Goal: Transaction & Acquisition: Subscribe to service/newsletter

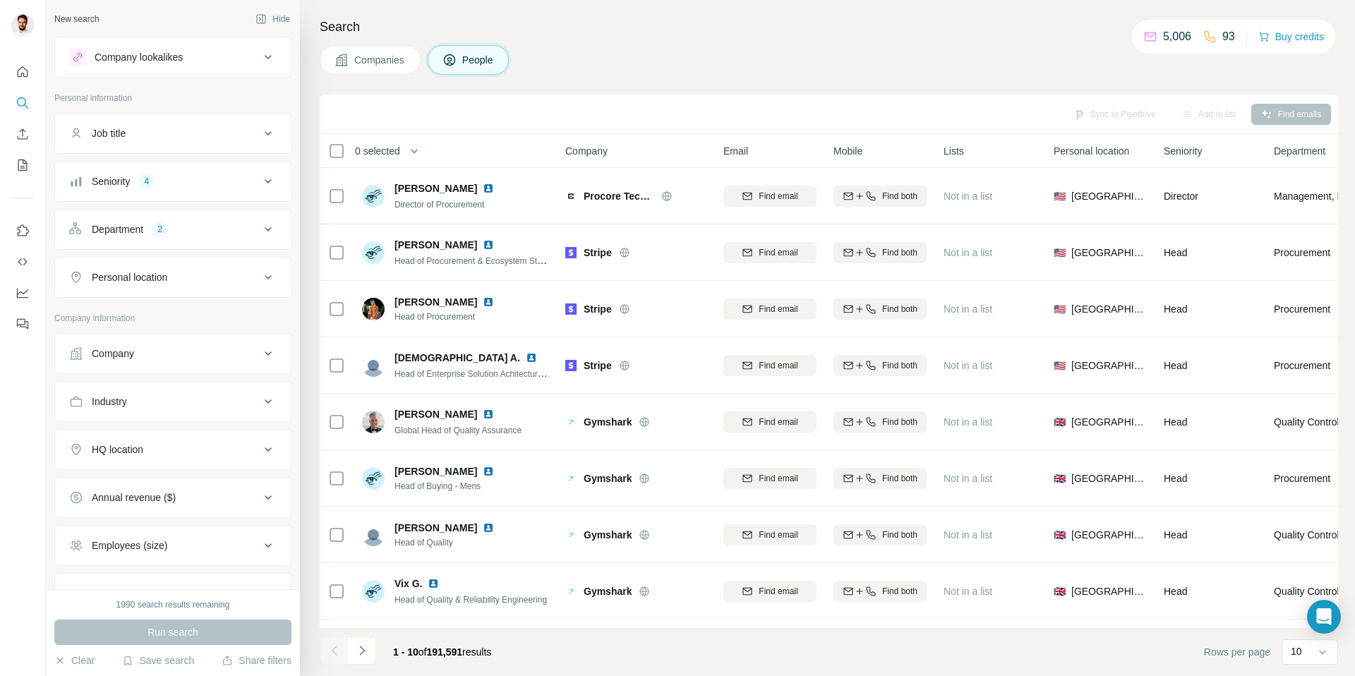
click at [142, 364] on button "Company" at bounding box center [173, 354] width 236 height 34
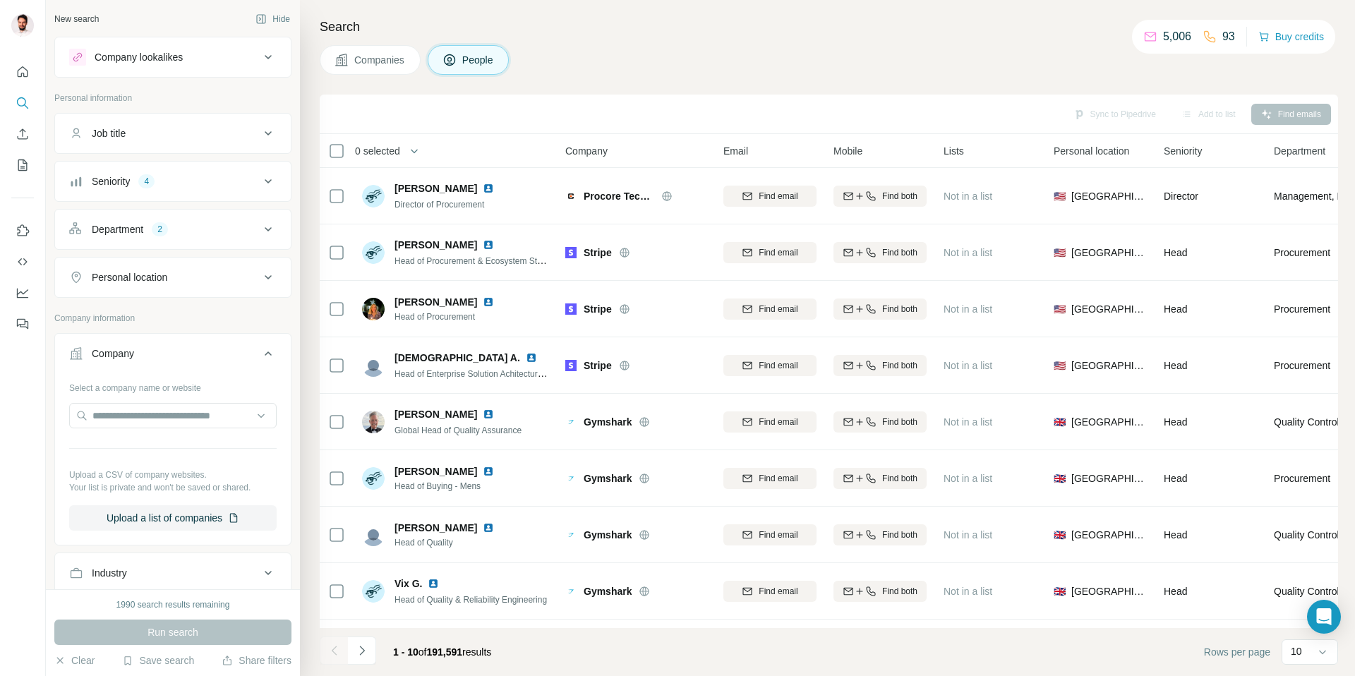
click at [116, 431] on div "Select a company name or website Upload a CSV of company websites. Your list is…" at bounding box center [173, 453] width 208 height 155
click at [126, 424] on input "text" at bounding box center [173, 415] width 208 height 25
paste input "**********"
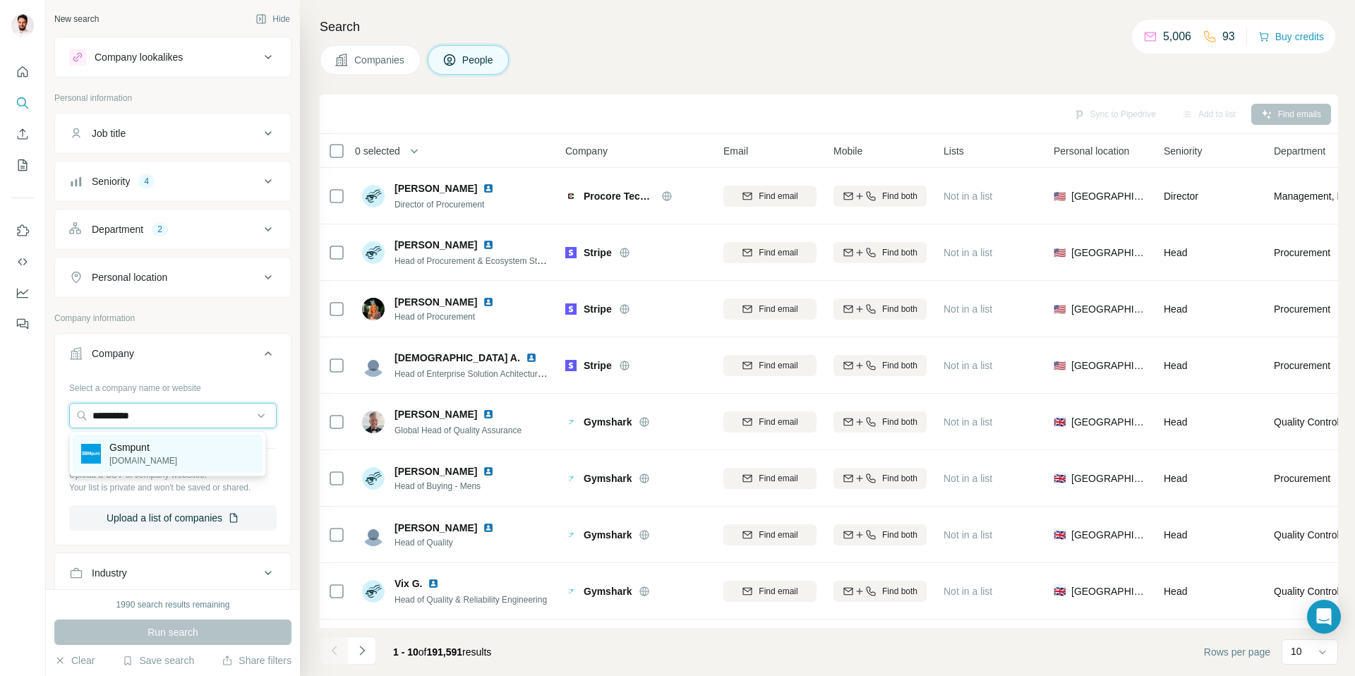
type input "**********"
click at [128, 450] on p "Gsmpunt" at bounding box center [143, 448] width 68 height 14
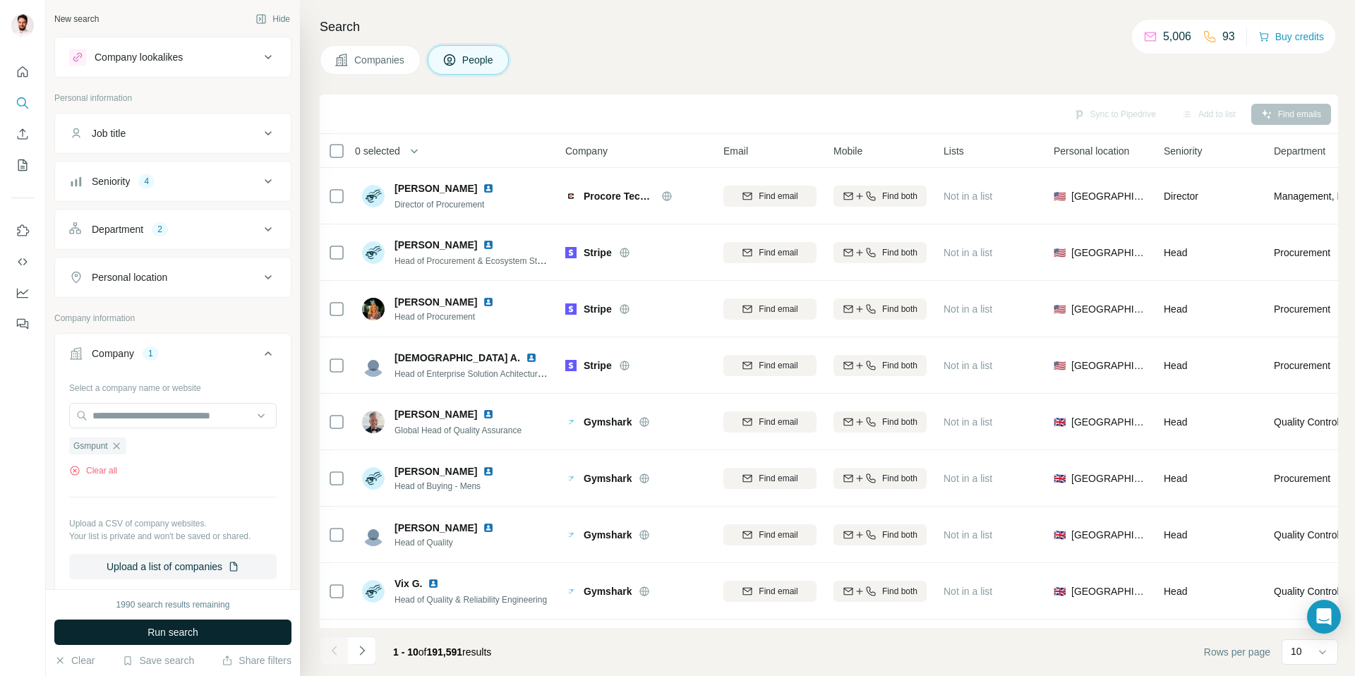
click at [155, 631] on span "Run search" at bounding box center [173, 632] width 51 height 14
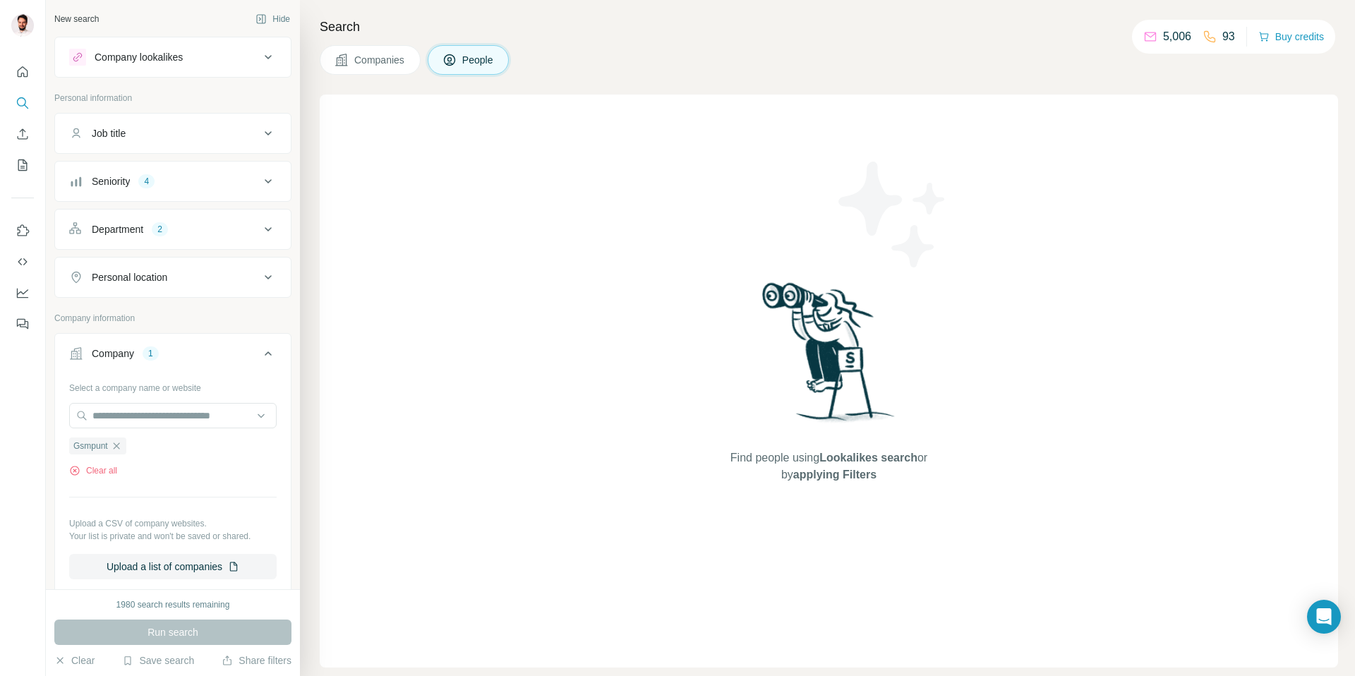
click at [383, 47] on button "Companies" at bounding box center [370, 60] width 101 height 30
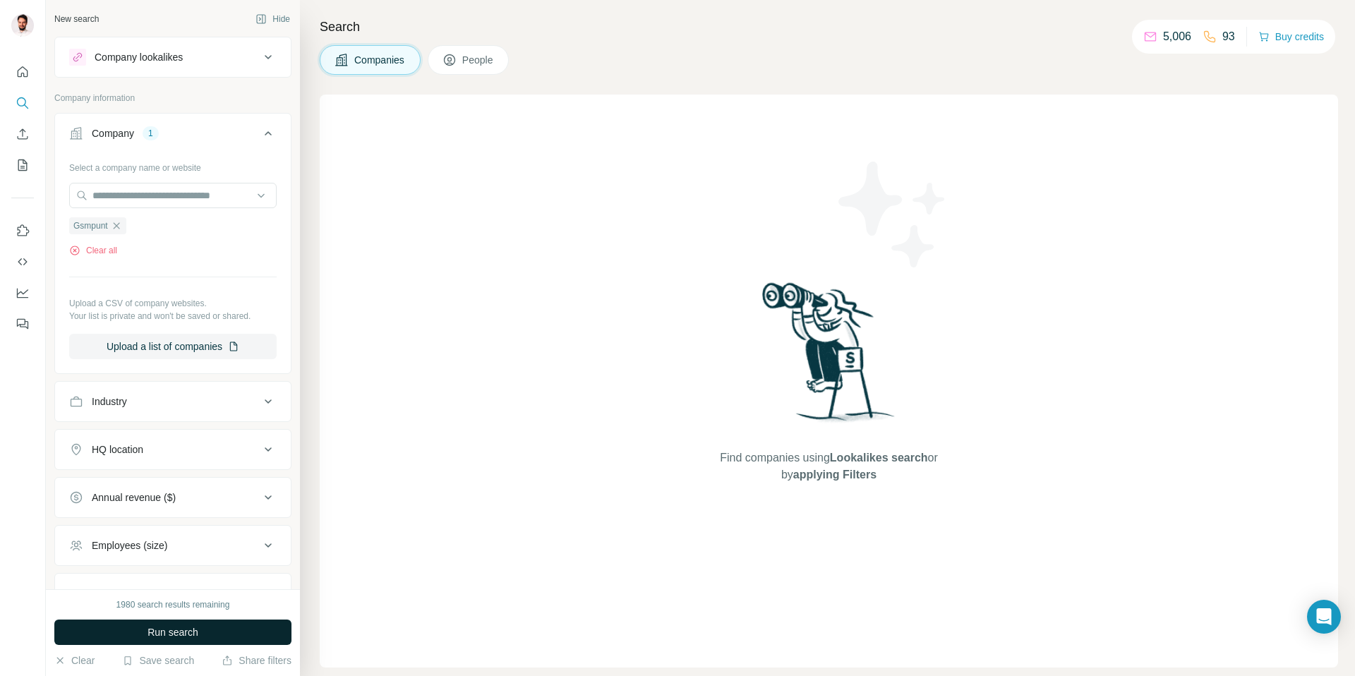
click at [193, 629] on span "Run search" at bounding box center [173, 632] width 51 height 14
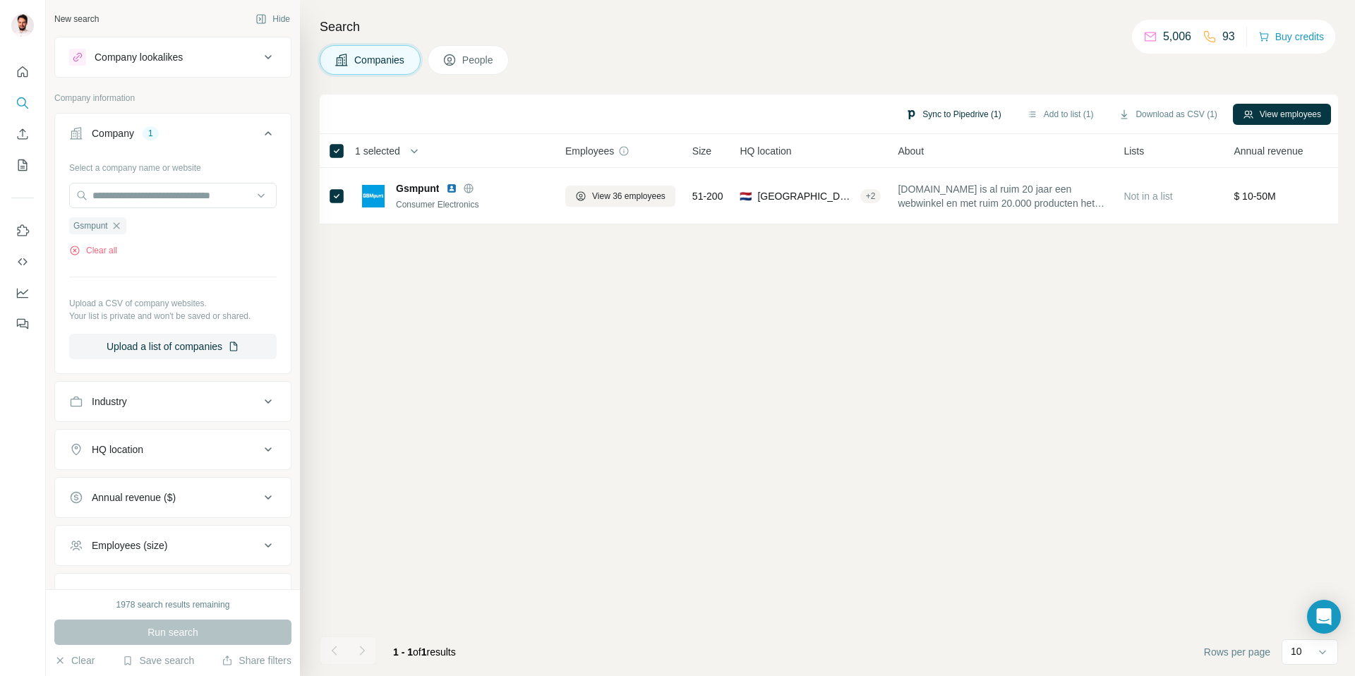
click at [959, 116] on button "Sync to Pipedrive (1)" at bounding box center [953, 114] width 115 height 21
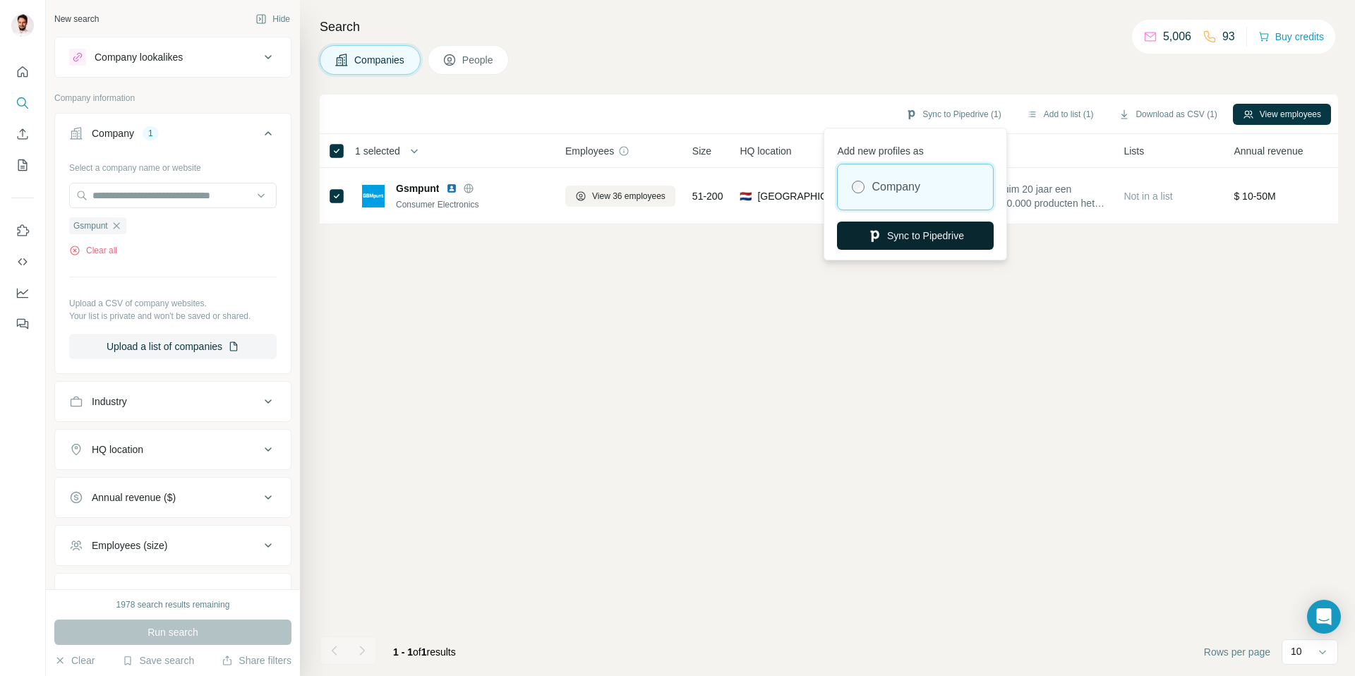
click at [904, 239] on button "Sync to Pipedrive" at bounding box center [915, 236] width 157 height 28
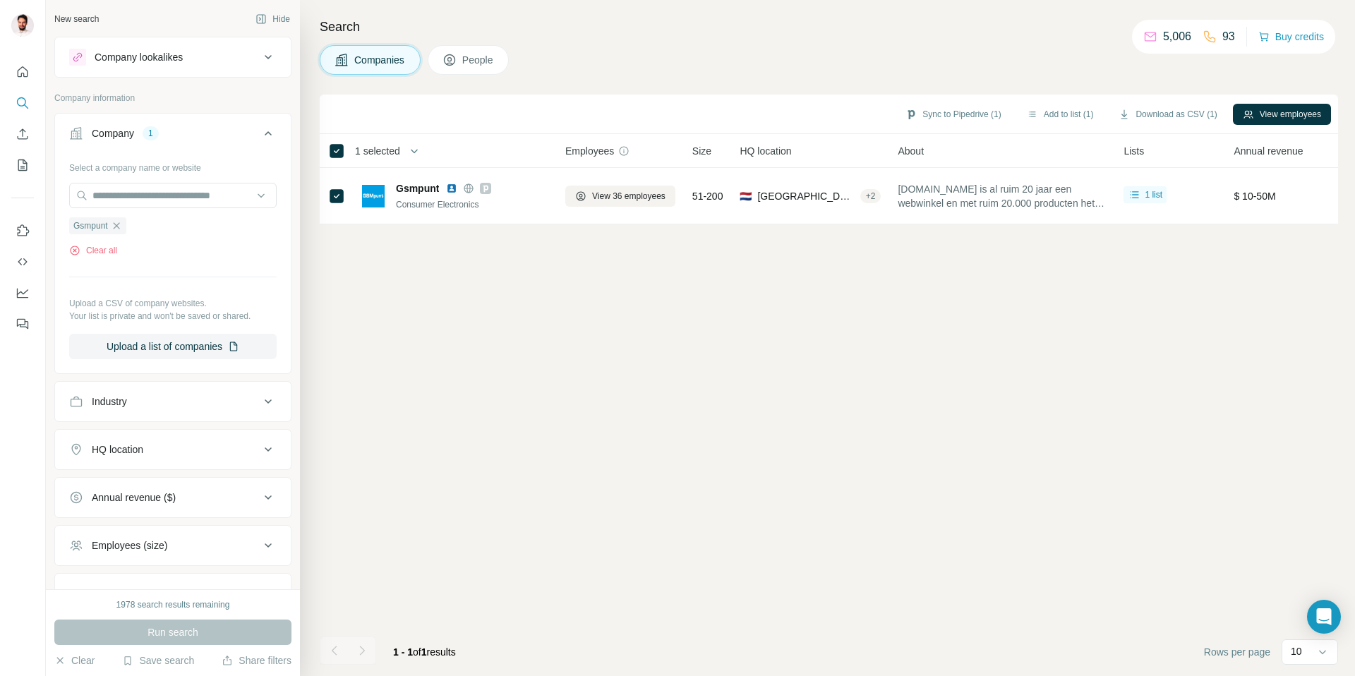
click at [474, 53] on span "People" at bounding box center [478, 60] width 32 height 14
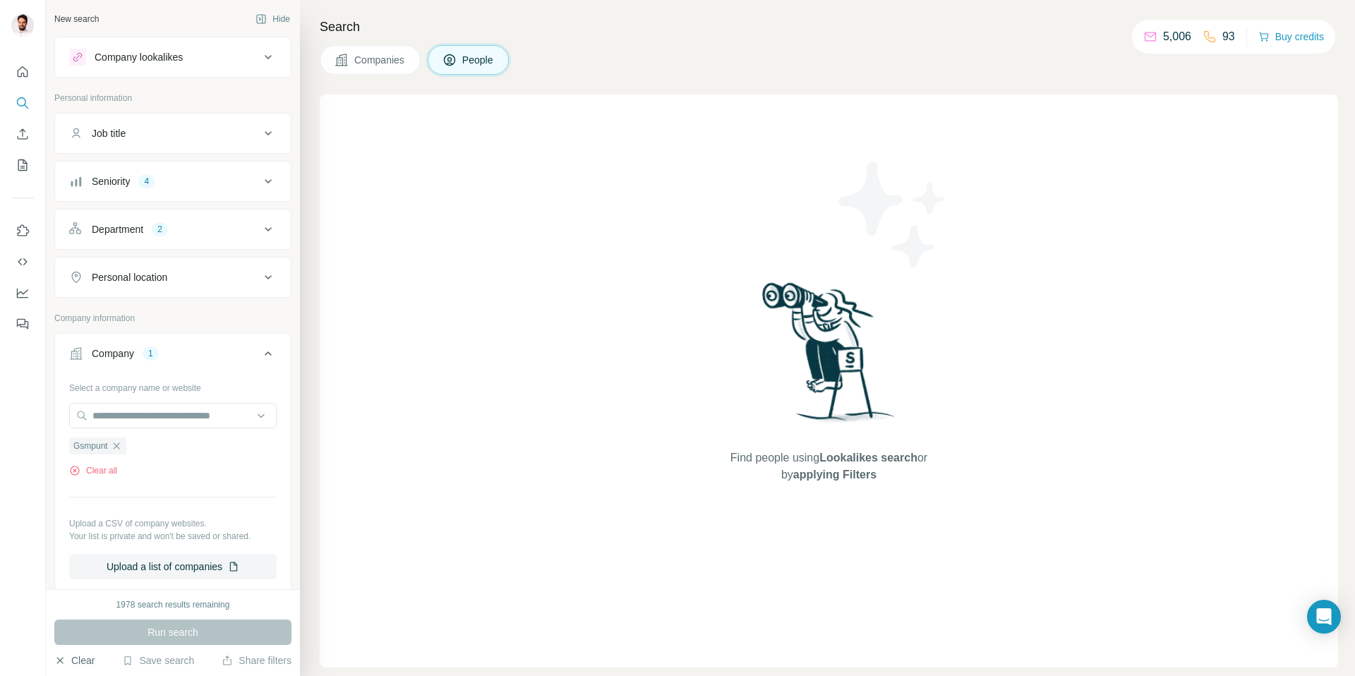
click at [64, 655] on icon "button" at bounding box center [59, 660] width 11 height 11
click at [70, 660] on button "Clear" at bounding box center [74, 661] width 40 height 14
click at [69, 660] on button "Clear" at bounding box center [74, 661] width 40 height 14
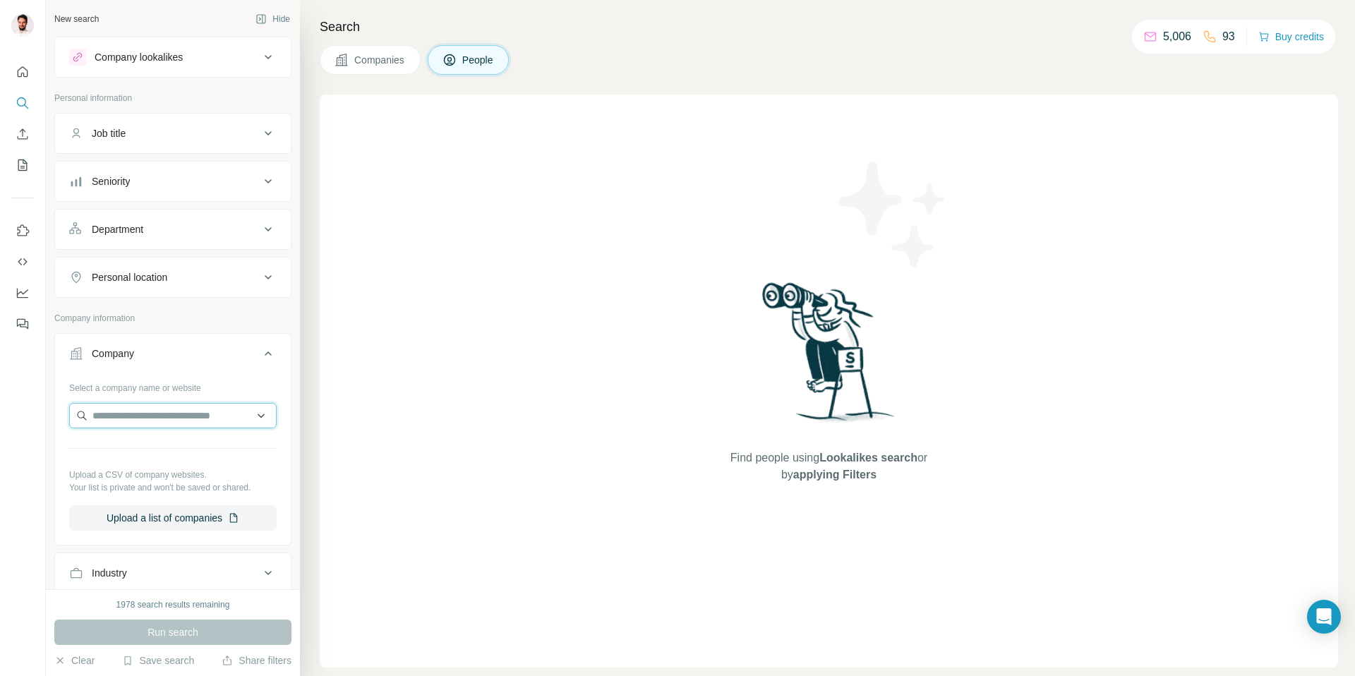
click at [164, 418] on input "text" at bounding box center [173, 415] width 208 height 25
click at [164, 414] on input "text" at bounding box center [173, 415] width 208 height 25
paste input "**********"
click at [164, 414] on input "**********" at bounding box center [173, 415] width 208 height 25
type input "**********"
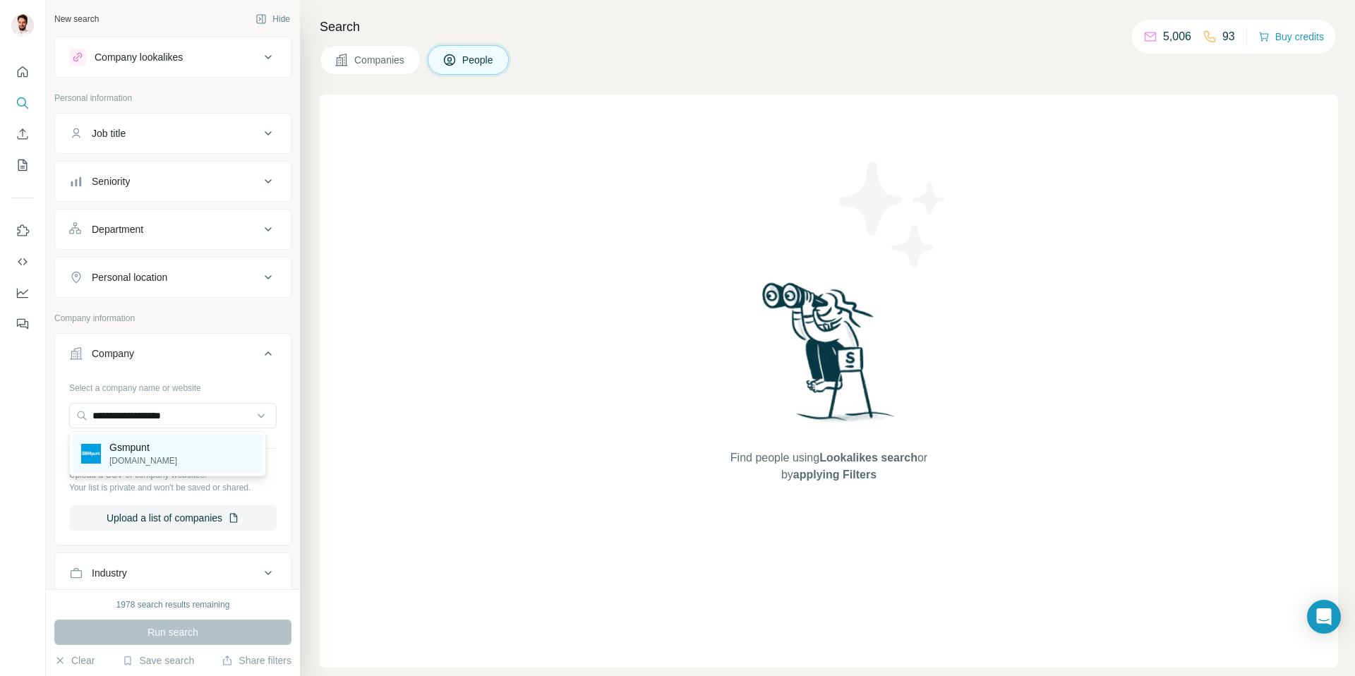
click at [131, 445] on p "Gsmpunt" at bounding box center [143, 448] width 68 height 14
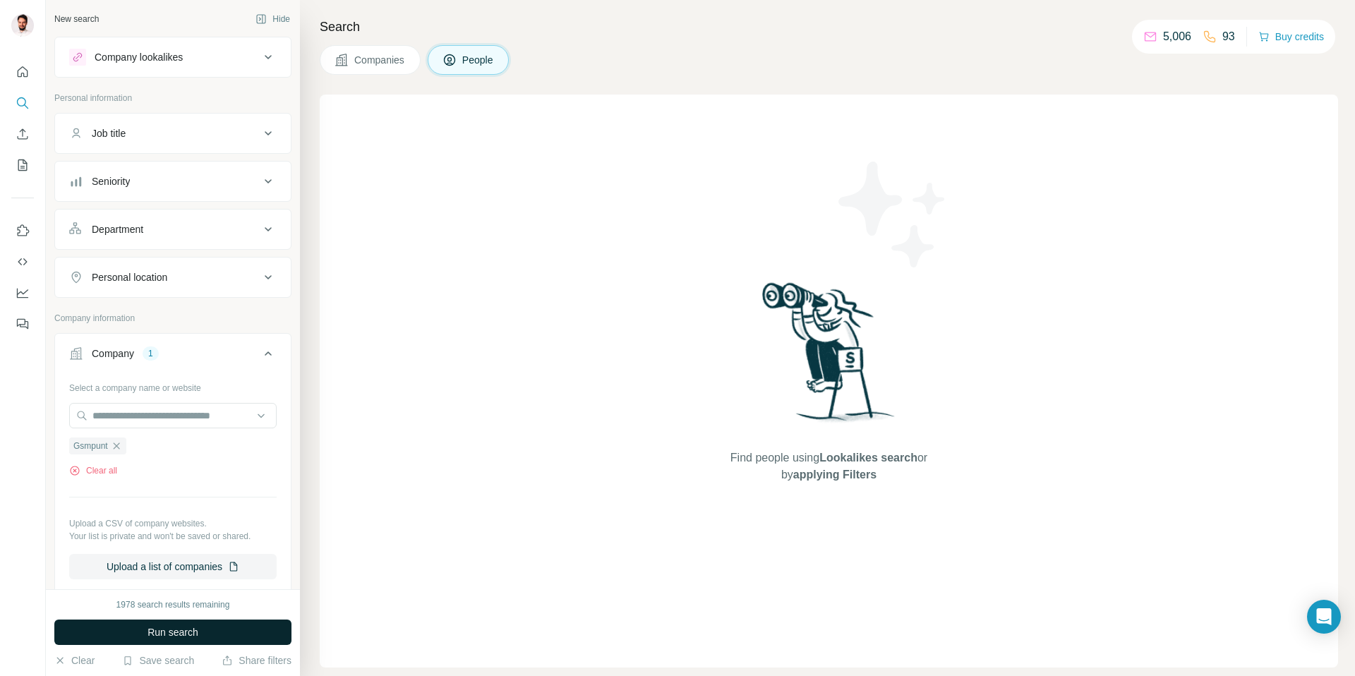
click at [164, 635] on span "Run search" at bounding box center [173, 632] width 51 height 14
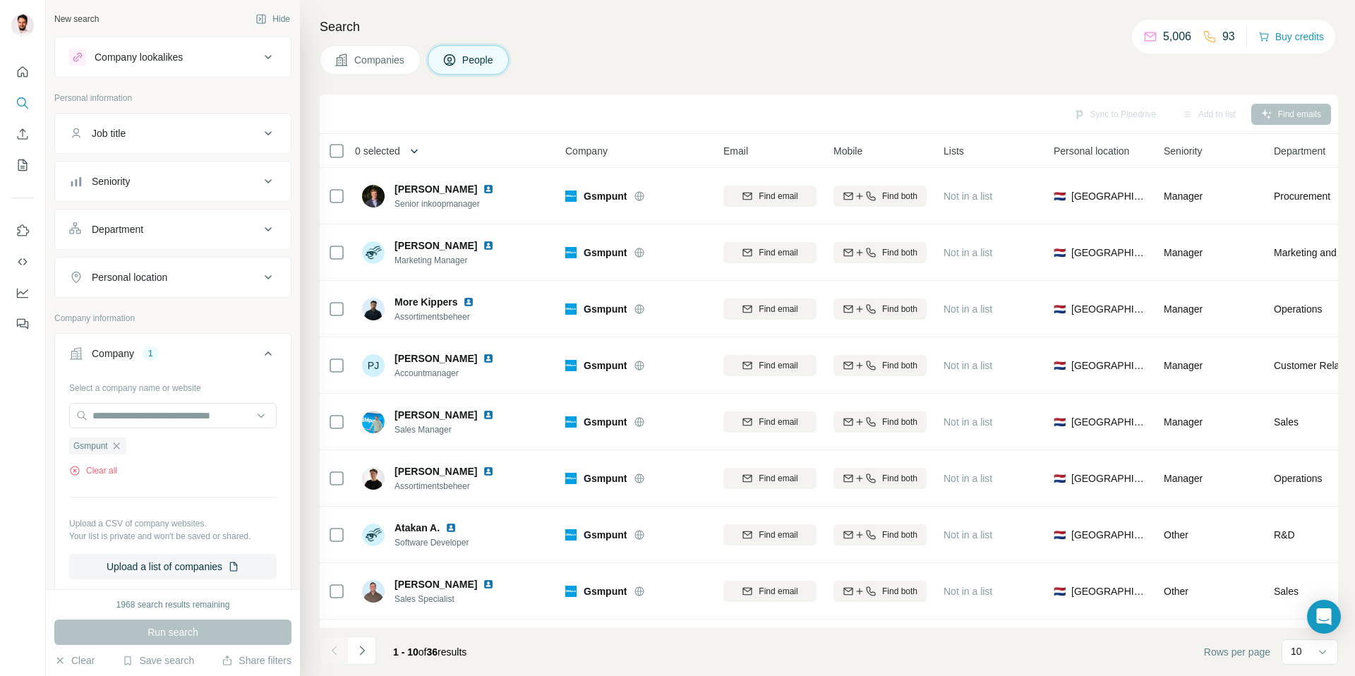
click at [421, 151] on icon "button" at bounding box center [414, 151] width 14 height 14
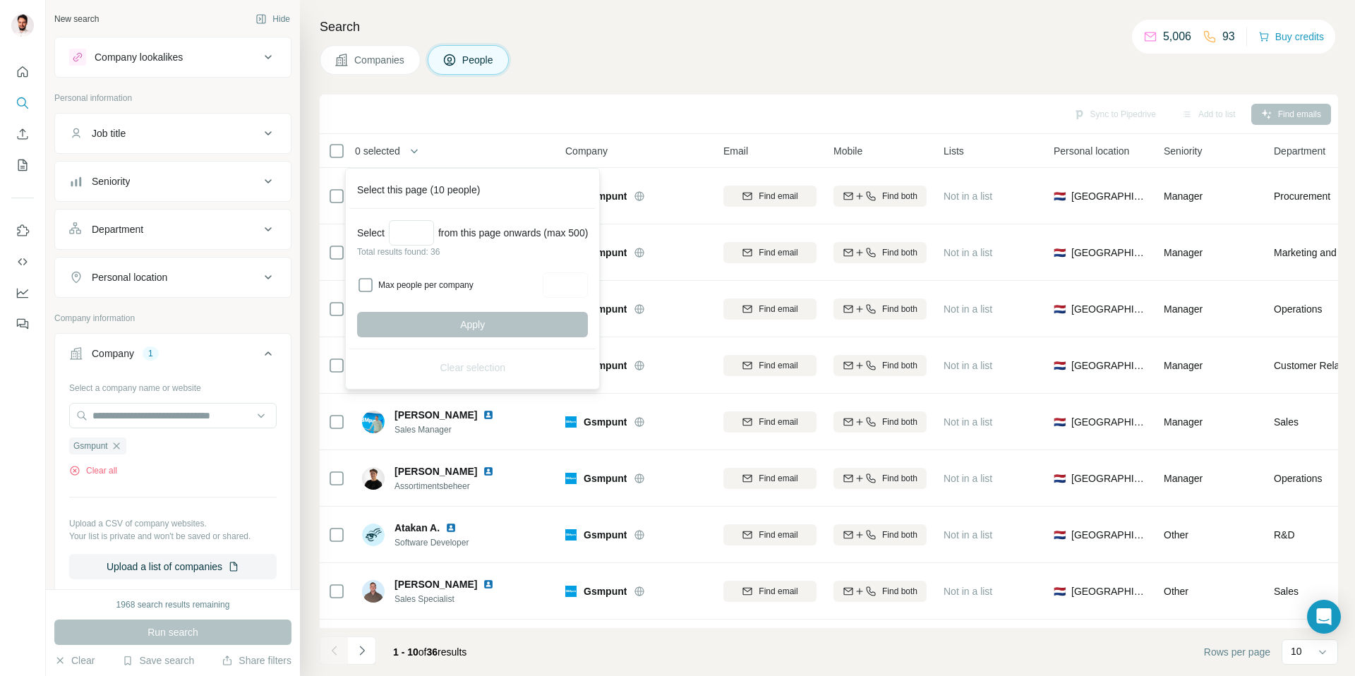
click at [726, 42] on div "Search Companies People Sync to Pipedrive Add to list Find emails 0 selected Pe…" at bounding box center [827, 338] width 1055 height 676
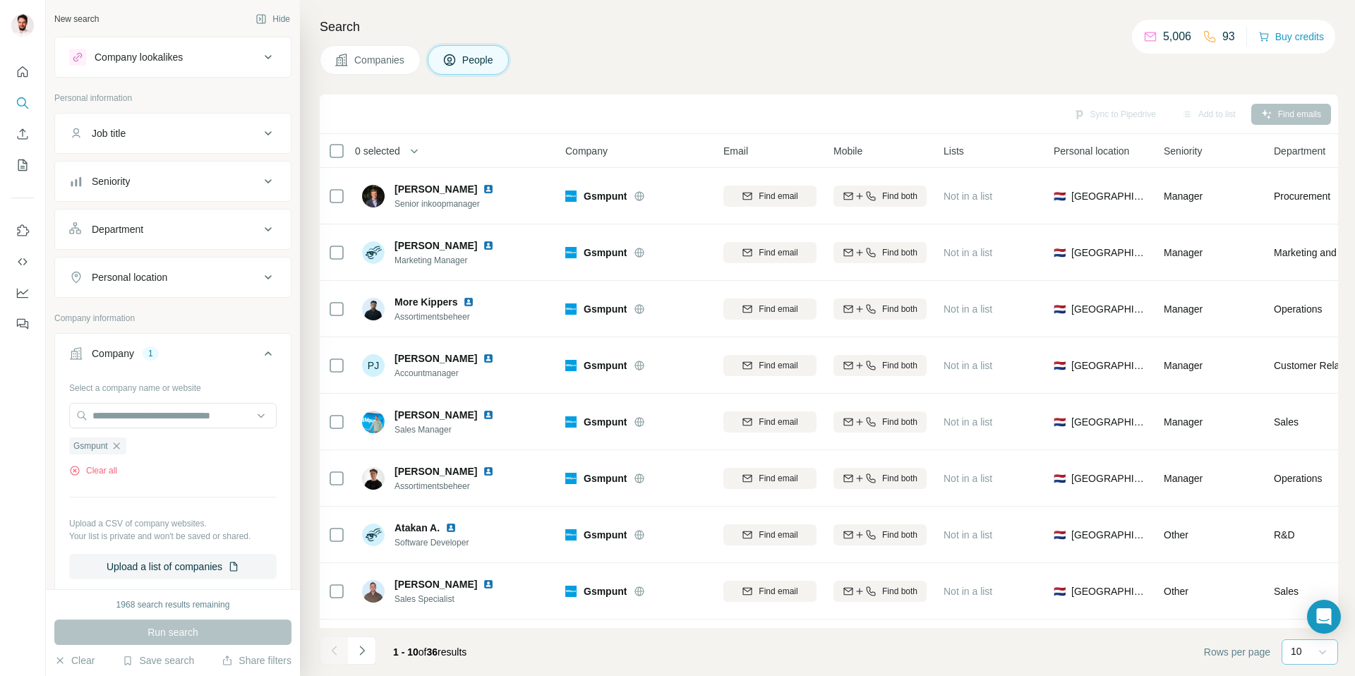
click at [1328, 659] on div at bounding box center [1323, 652] width 14 height 25
click at [1300, 544] on p "60" at bounding box center [1299, 544] width 11 height 14
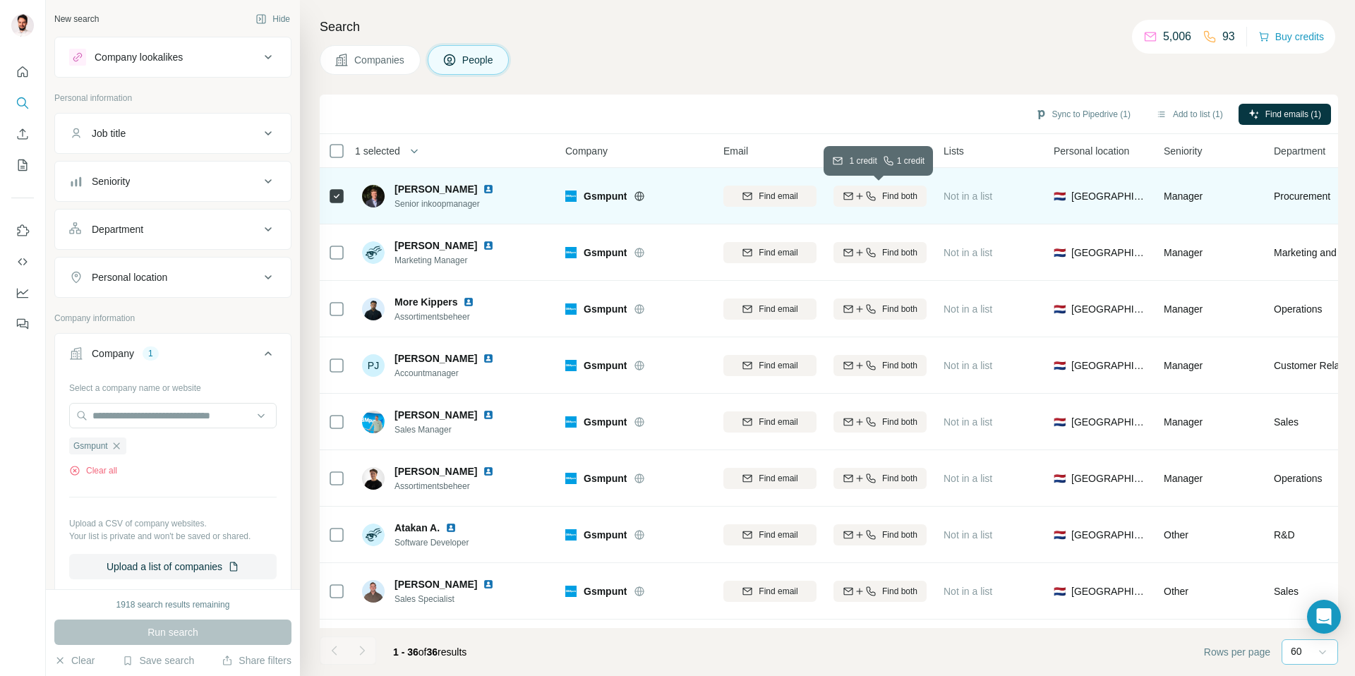
click at [899, 195] on span "Find both" at bounding box center [899, 196] width 35 height 13
click at [1046, 121] on button "Sync to Pipedrive (1)" at bounding box center [1083, 114] width 115 height 21
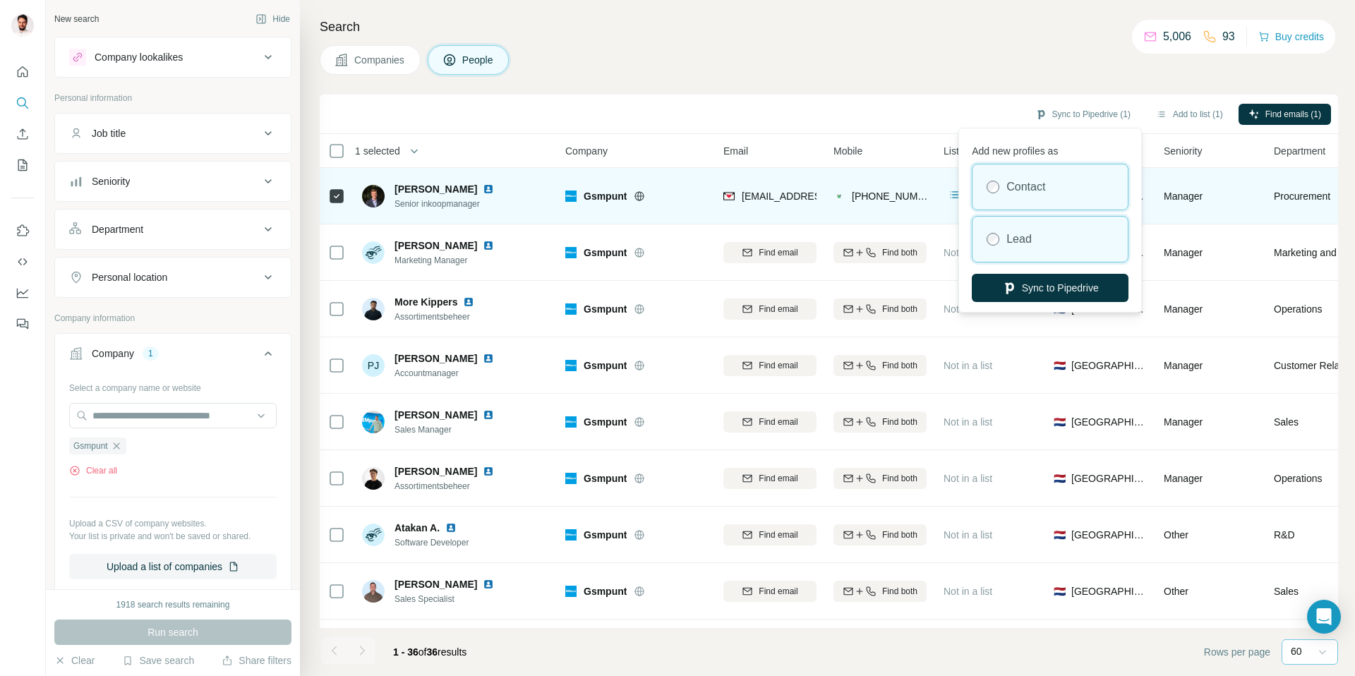
drag, startPoint x: 1031, startPoint y: 292, endPoint x: 981, endPoint y: 252, distance: 63.8
click at [979, 256] on div "Add new profiles as Contact Lead Sync to Pipedrive" at bounding box center [1050, 220] width 176 height 178
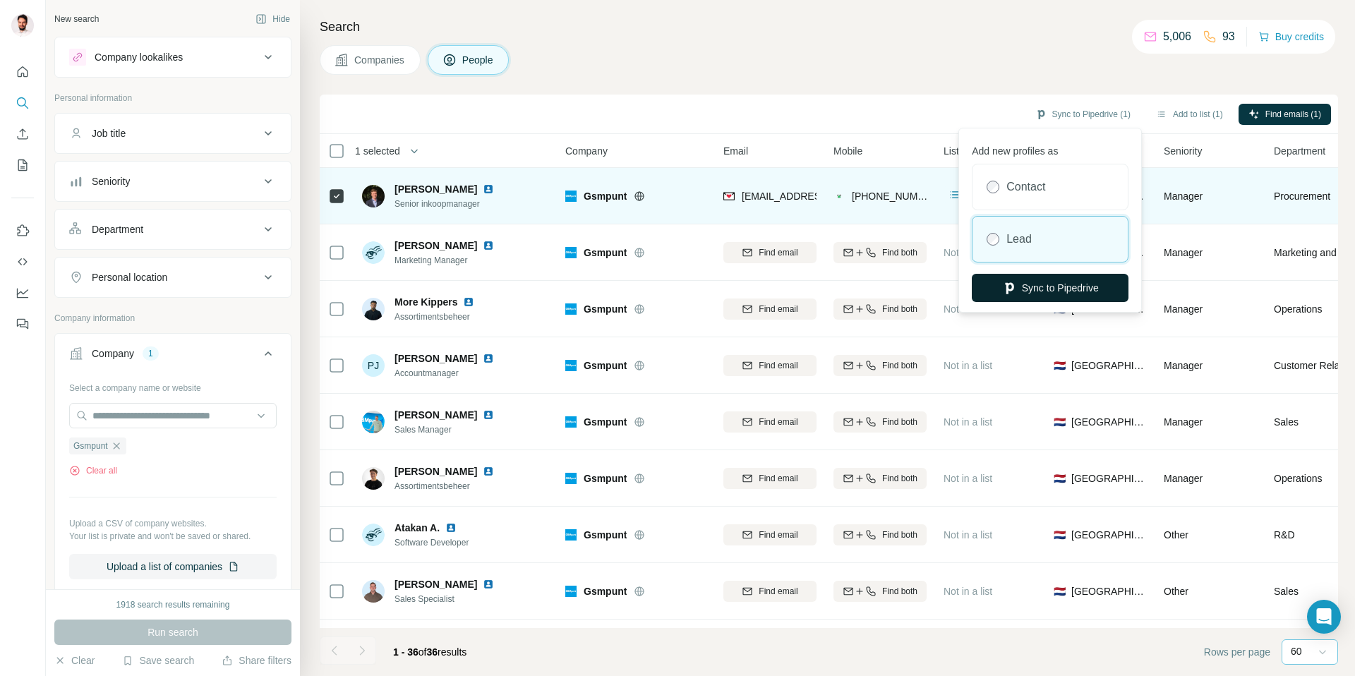
click at [1029, 287] on button "Sync to Pipedrive" at bounding box center [1050, 288] width 157 height 28
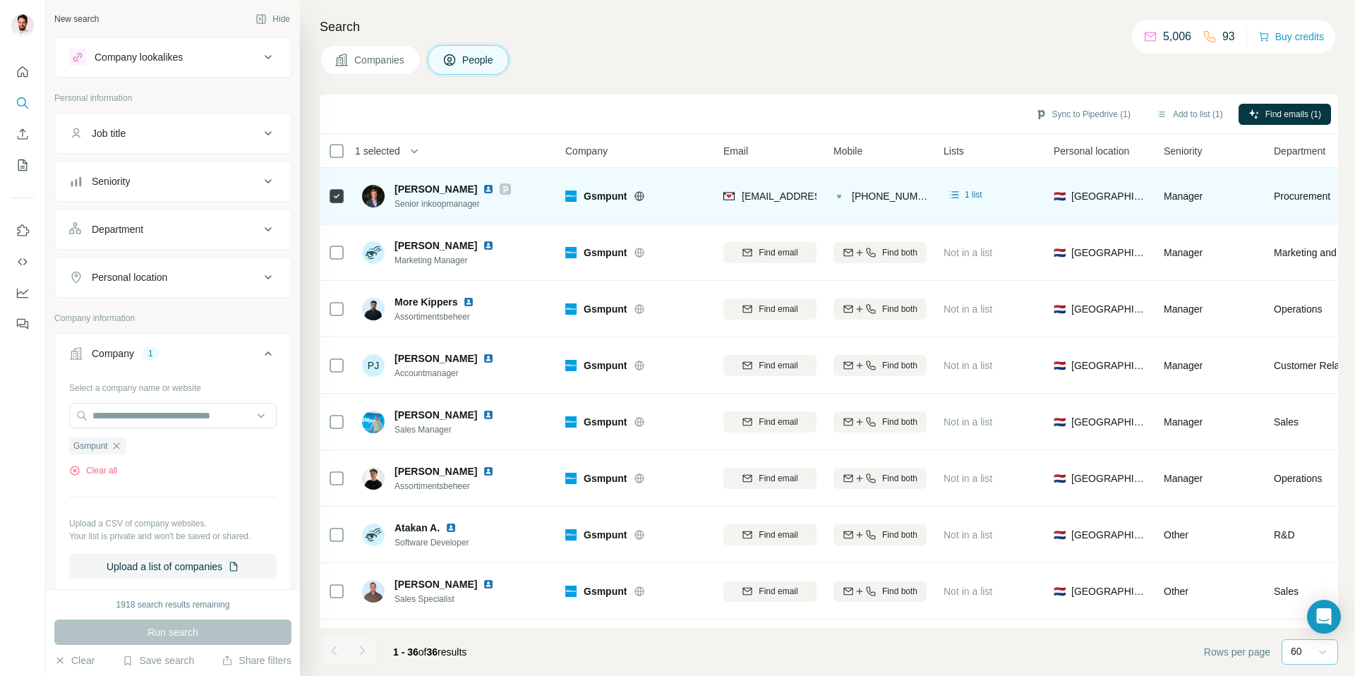
click at [501, 188] on icon at bounding box center [505, 189] width 8 height 11
